Goal: Entertainment & Leisure: Consume media (video, audio)

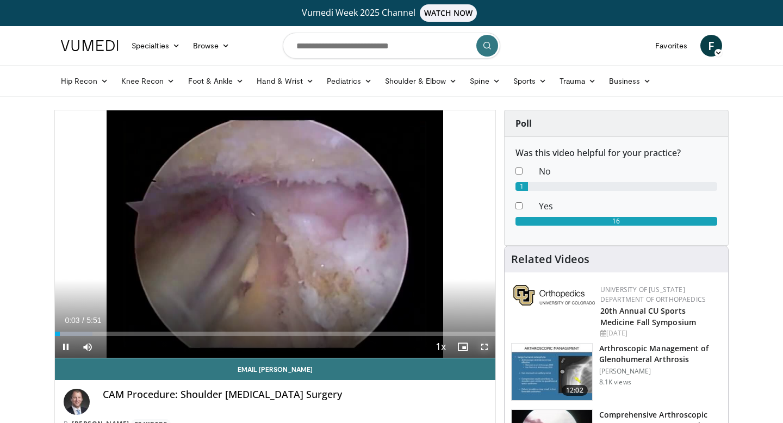
click at [485, 346] on span "Video Player" at bounding box center [485, 347] width 22 height 22
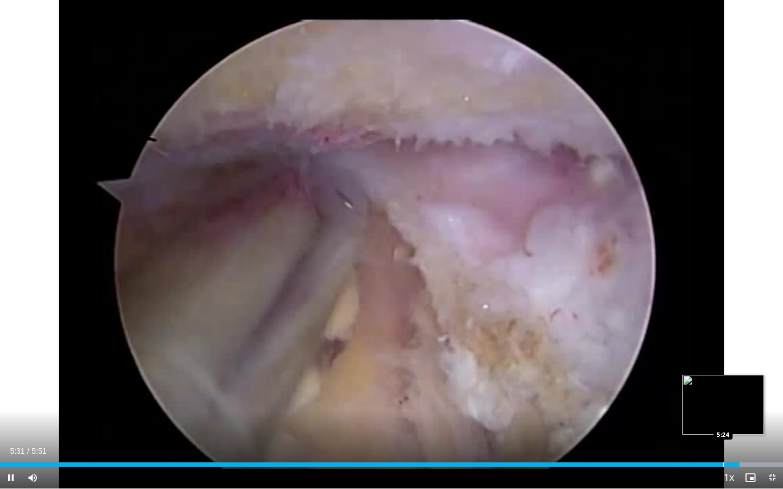
click at [723, 423] on div "Progress Bar" at bounding box center [723, 465] width 1 height 4
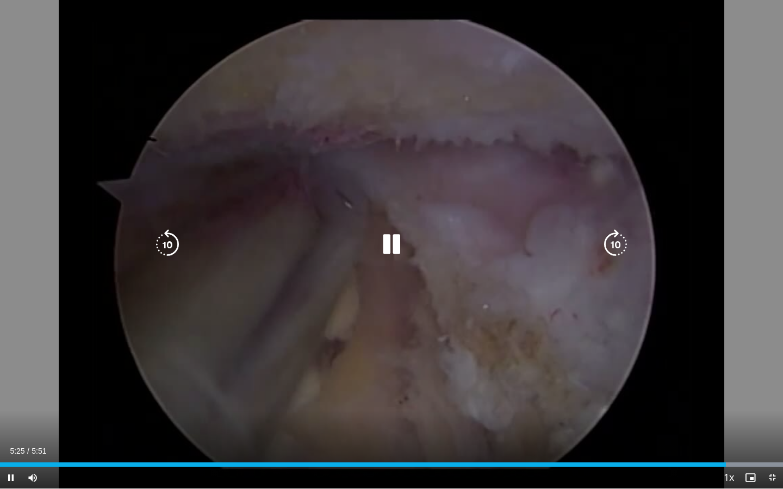
click at [609, 416] on div "10 seconds Tap to unmute" at bounding box center [391, 244] width 783 height 489
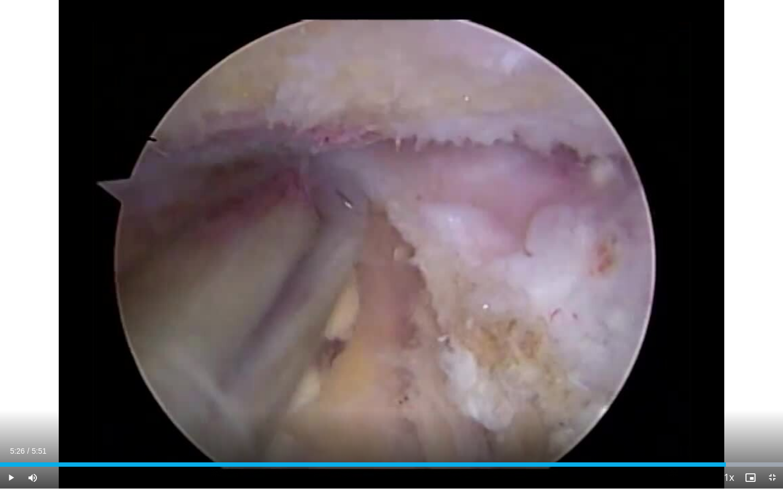
click at [609, 416] on div "10 seconds Tap to unmute" at bounding box center [391, 244] width 783 height 489
